Goal: Task Accomplishment & Management: Use online tool/utility

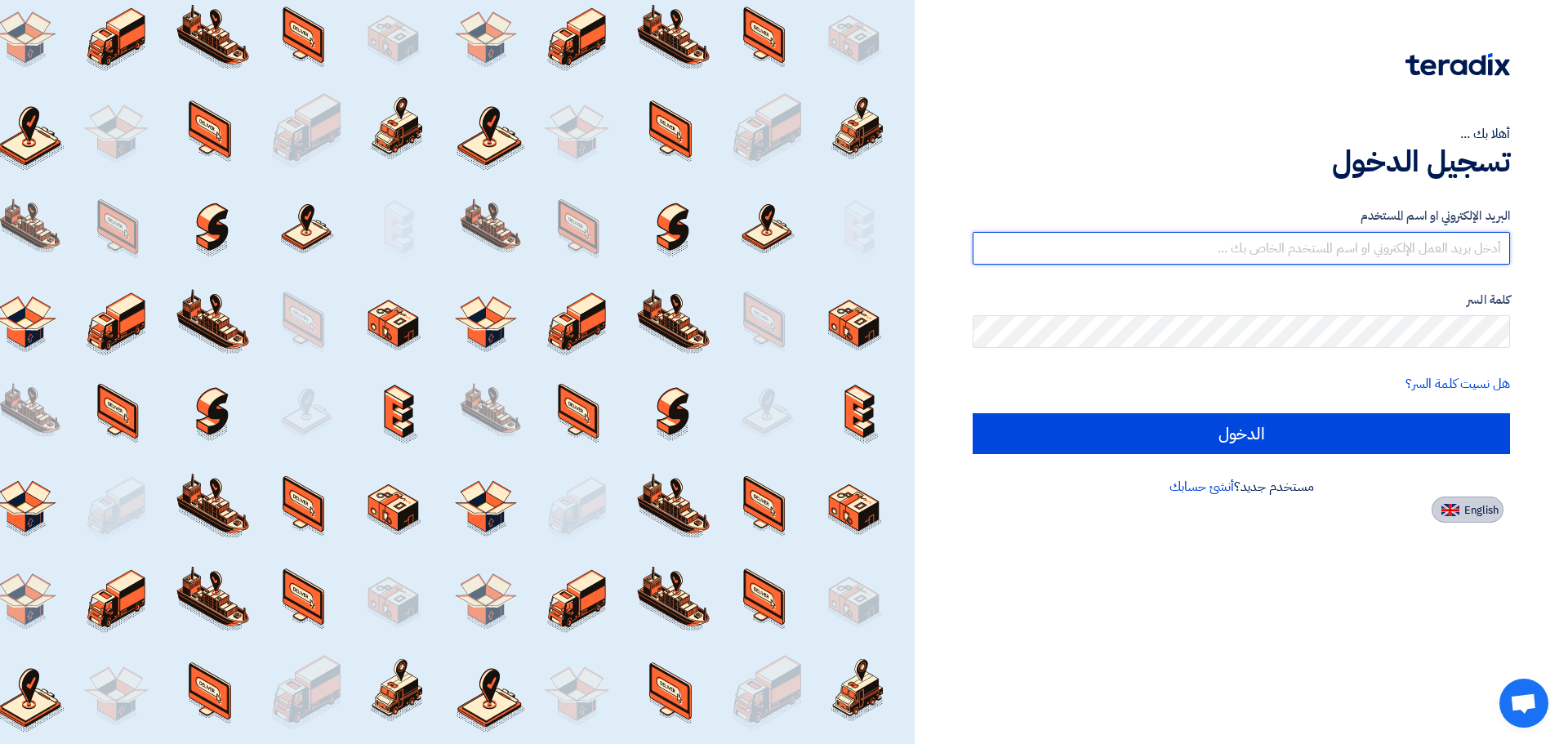
type input "[EMAIL_ADDRESS][DOMAIN_NAME]"
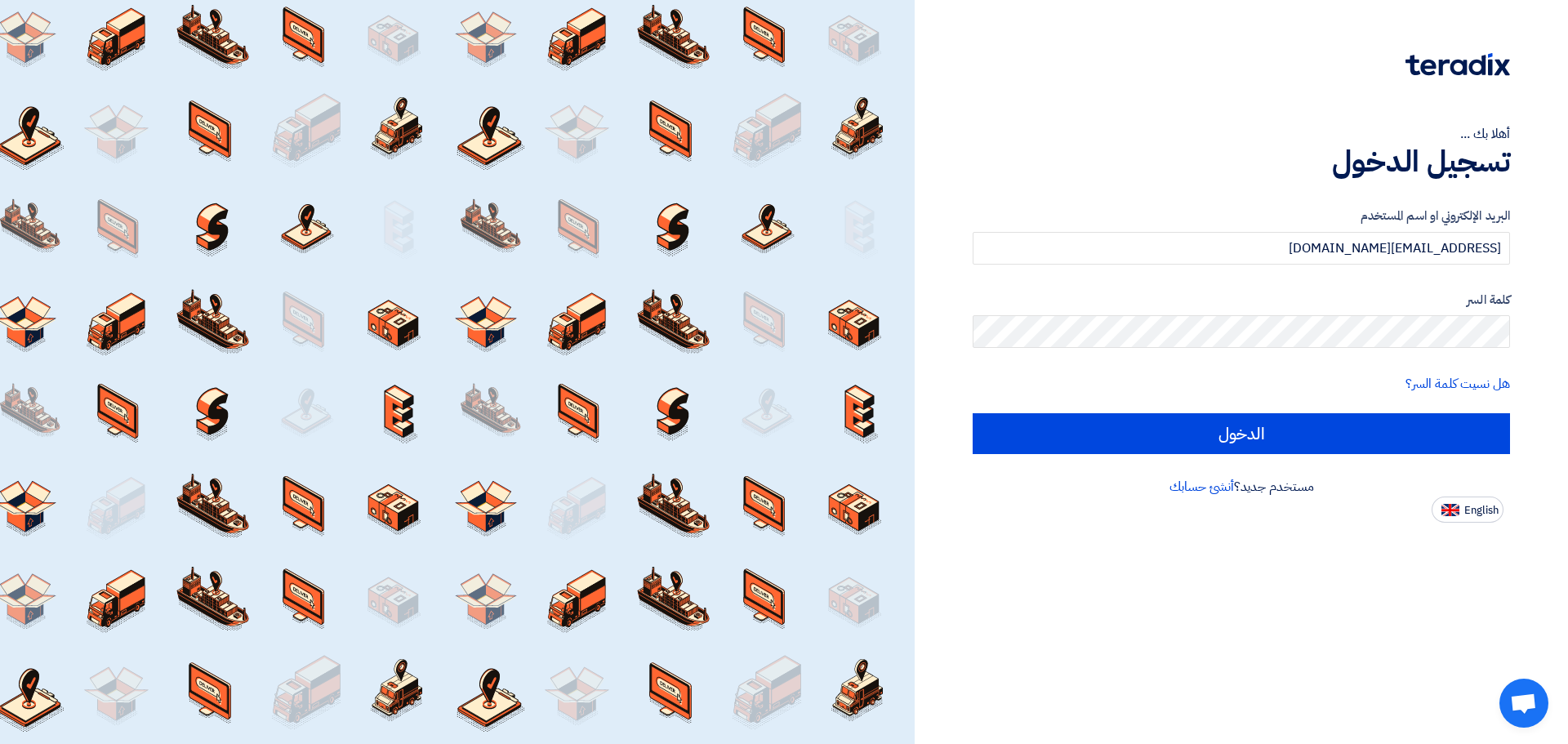
click at [1474, 520] on button "English" at bounding box center [1467, 510] width 72 height 27
type input "Sign in"
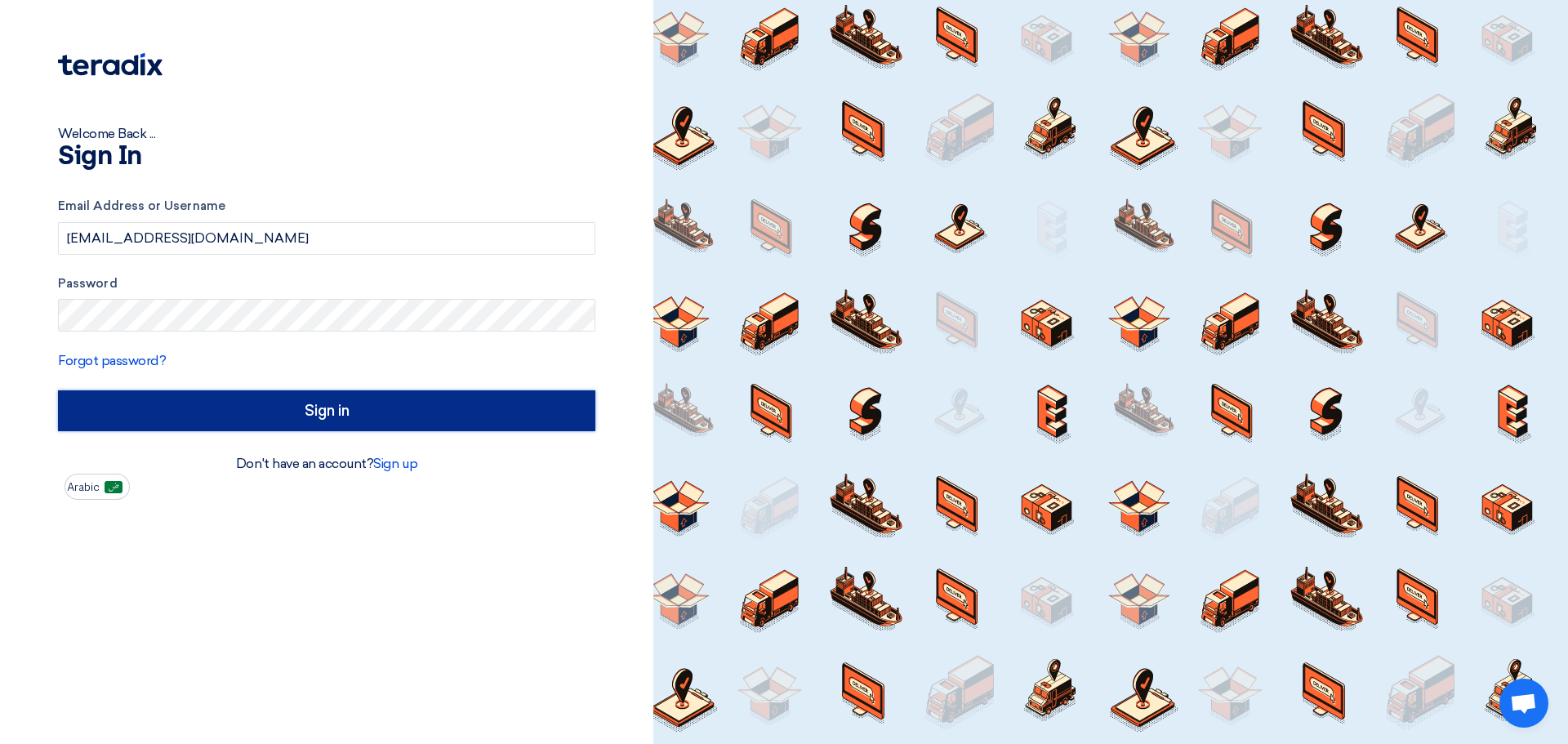
click at [154, 411] on input "Sign in" at bounding box center [327, 411] width 537 height 41
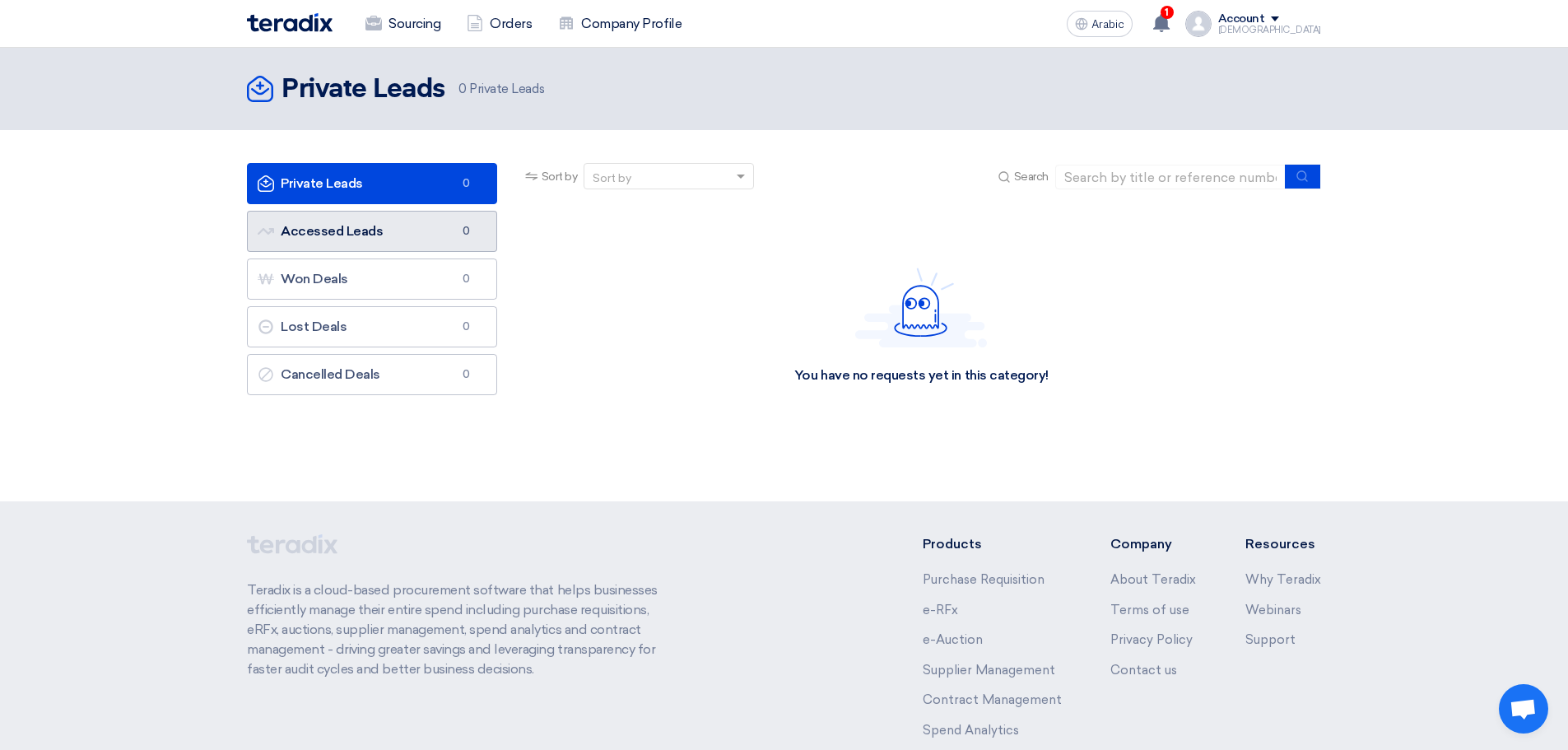
click at [362, 237] on font "Accessed Leads" at bounding box center [331, 232] width 102 height 16
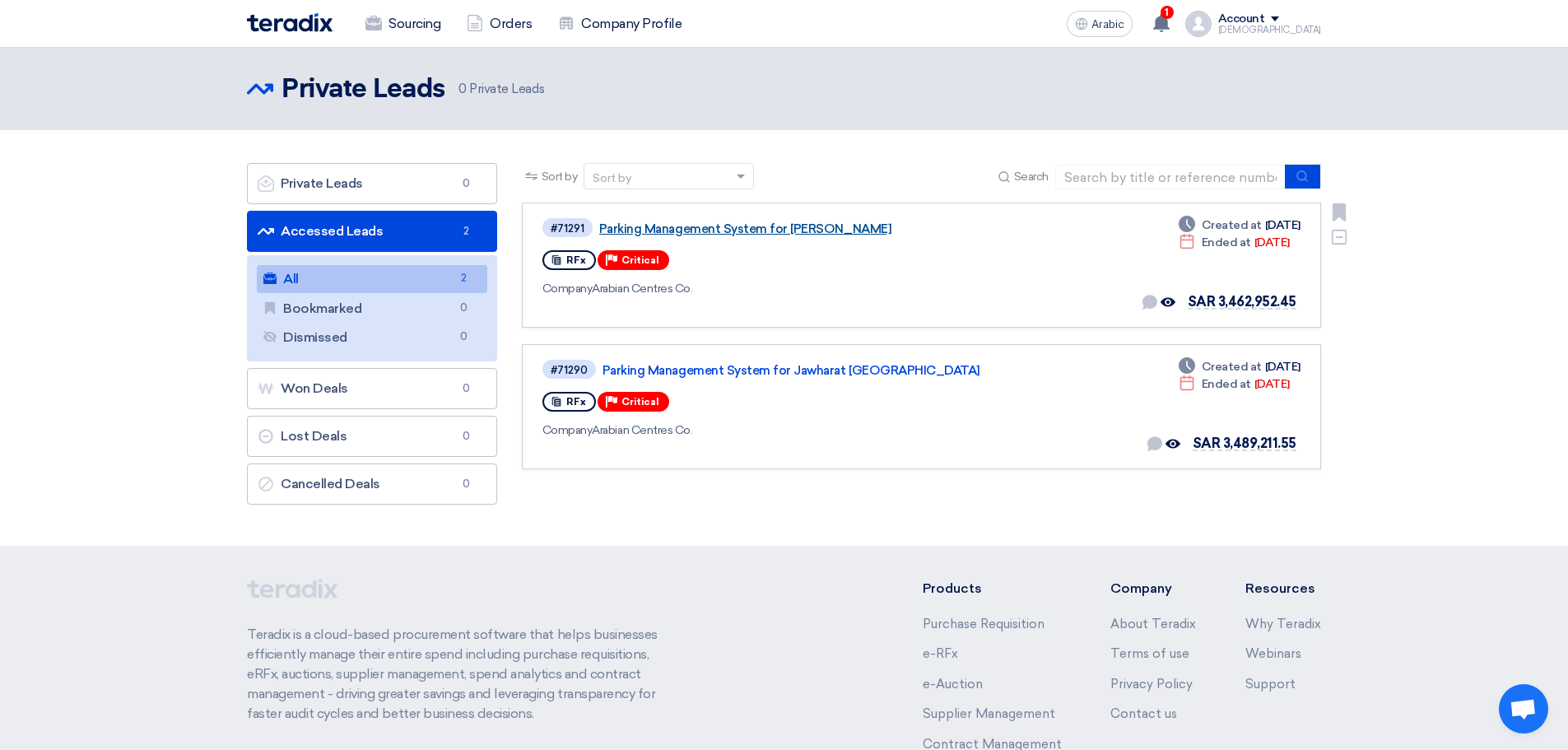
click at [768, 224] on font "Parking Management System for [PERSON_NAME]" at bounding box center [745, 229] width 292 height 15
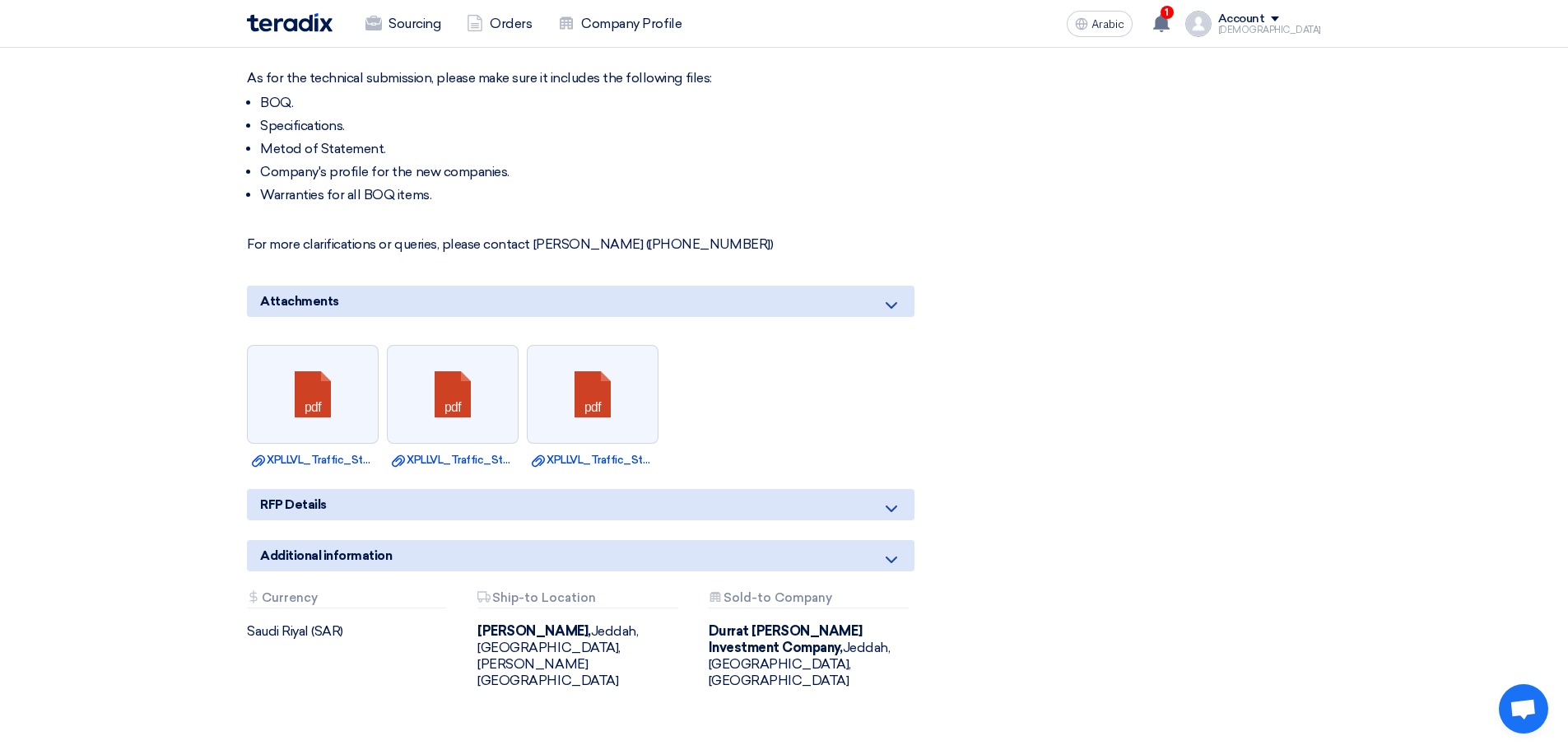
scroll to position [1153, 0]
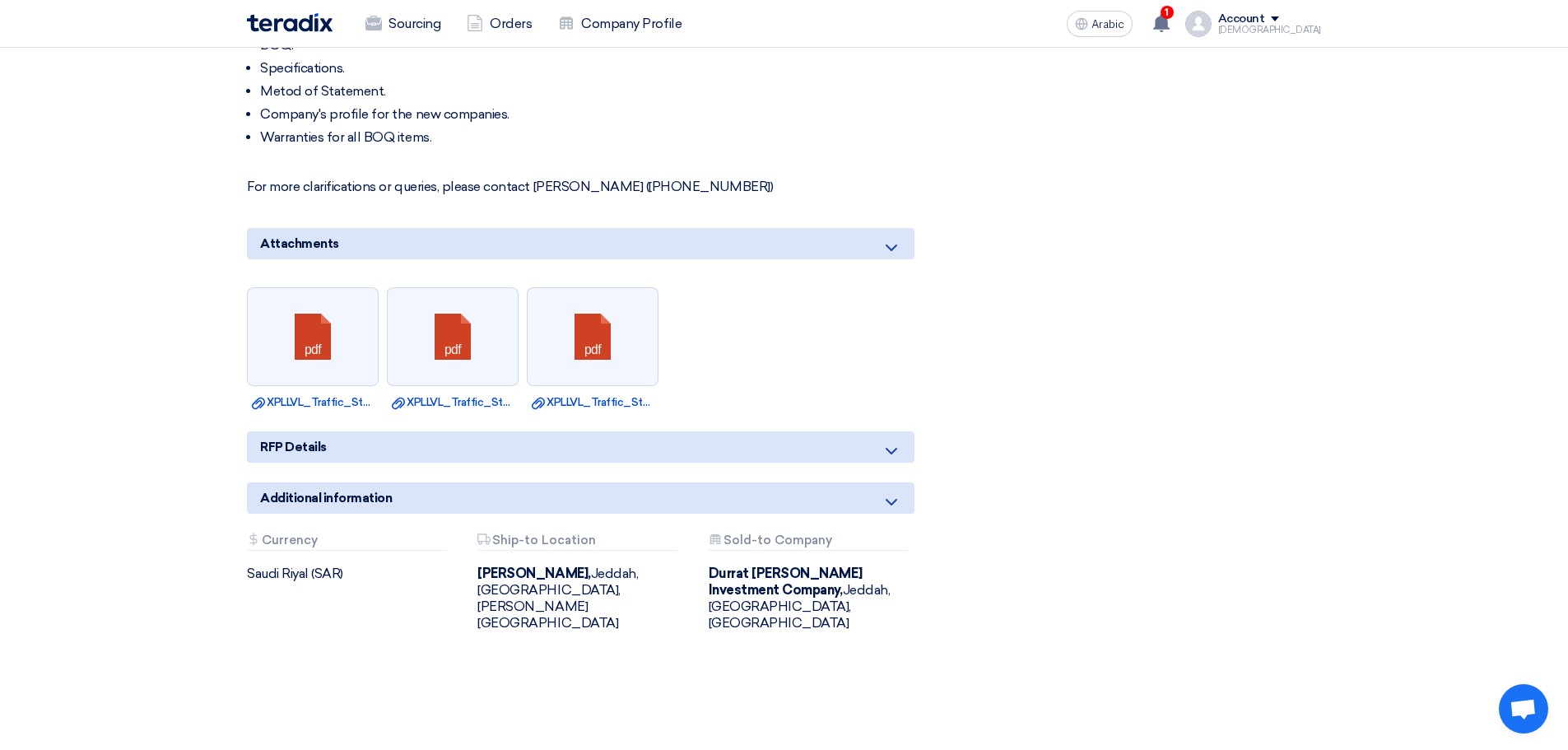
click at [888, 441] on icon at bounding box center [891, 451] width 20 height 20
click at [896, 493] on icon at bounding box center [891, 502] width 20 height 20
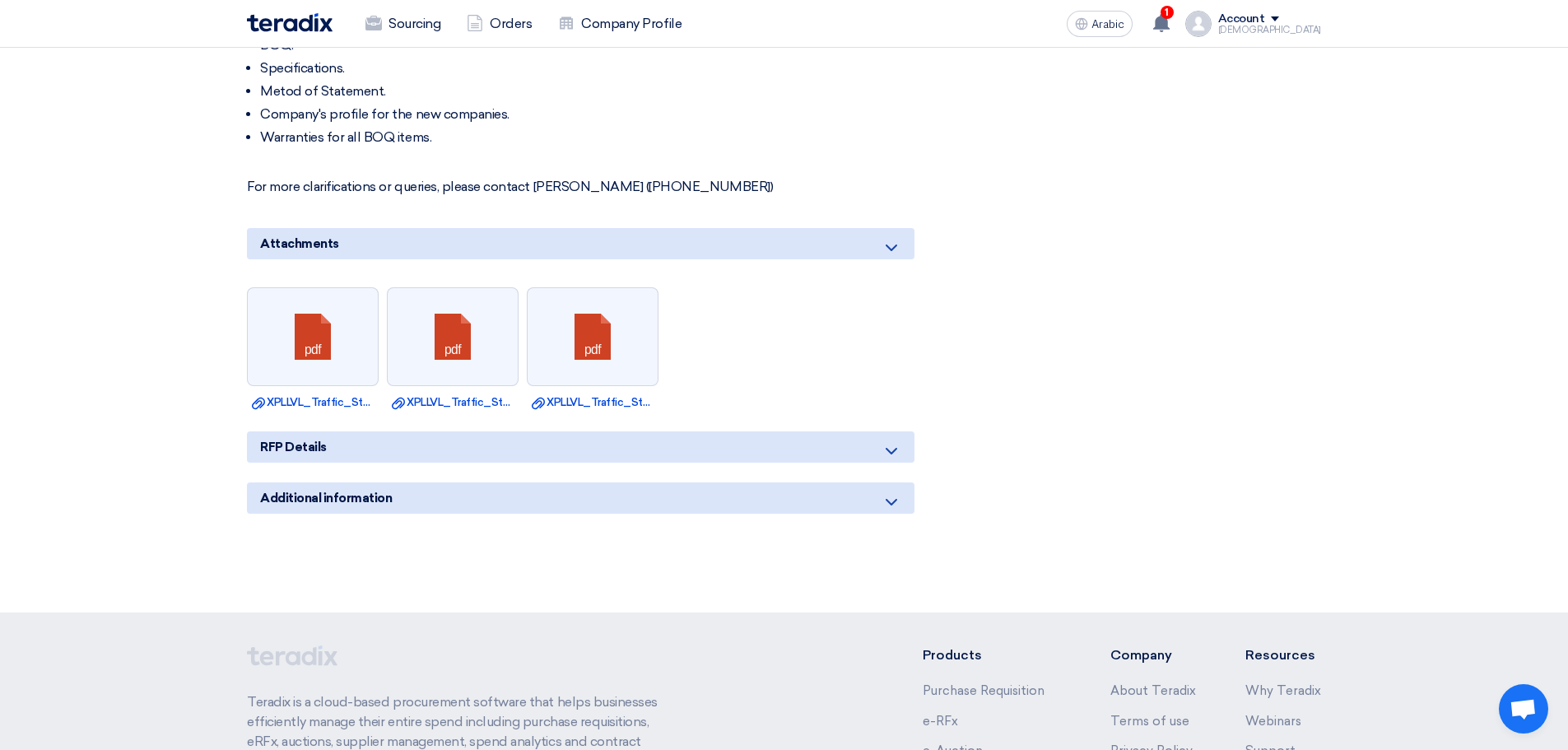
click at [896, 493] on icon at bounding box center [891, 502] width 20 height 20
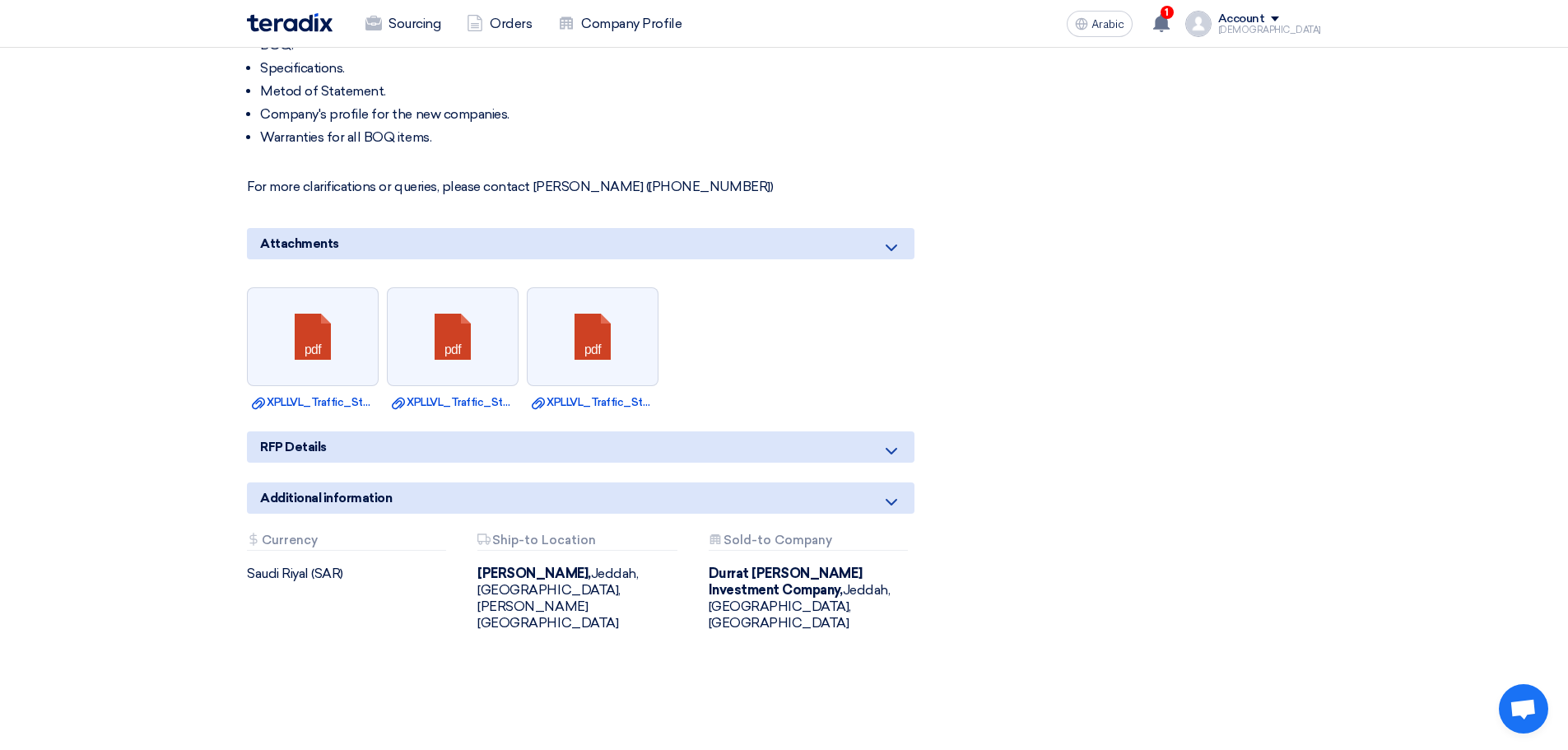
click at [898, 441] on icon at bounding box center [891, 451] width 20 height 20
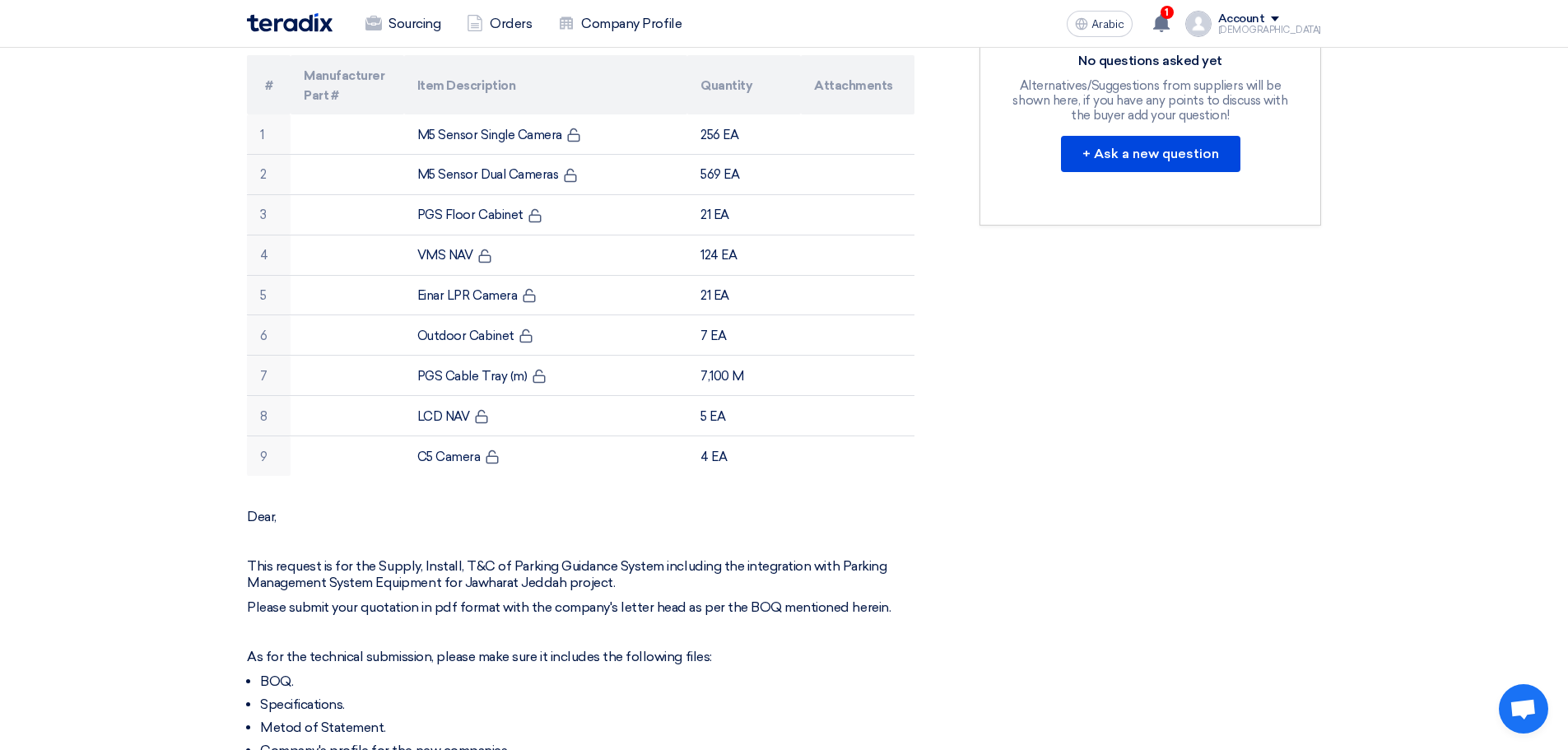
scroll to position [494, 0]
